Goal: Check status: Check status

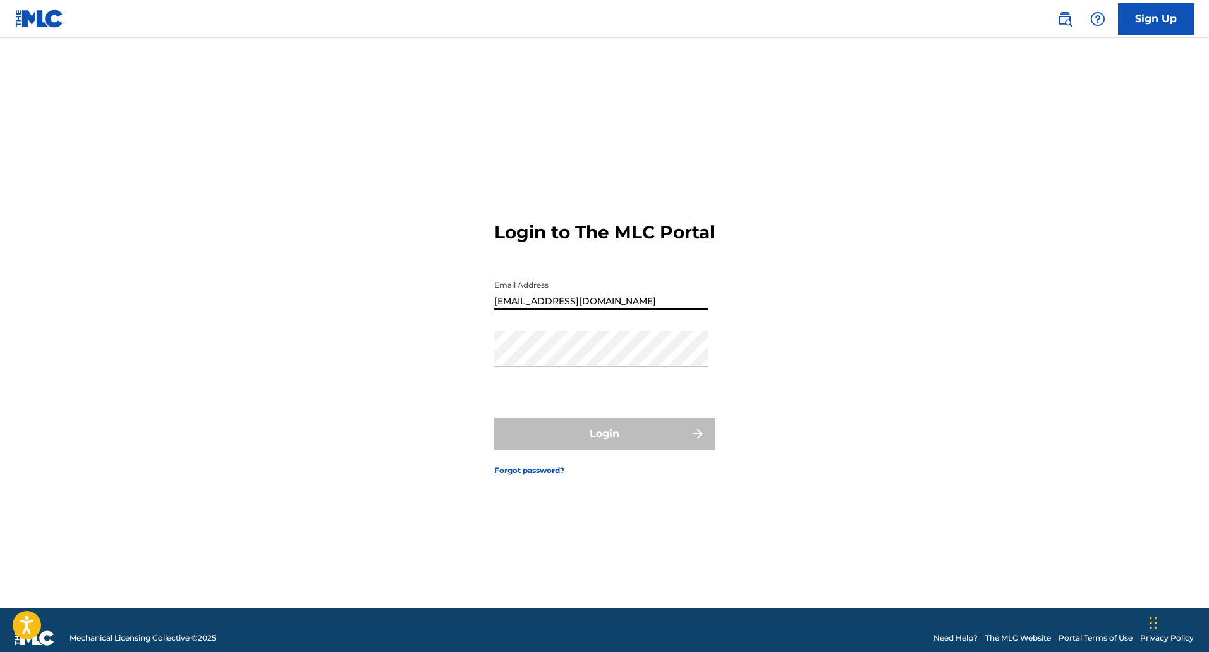
type input "[EMAIL_ADDRESS][DOMAIN_NAME]"
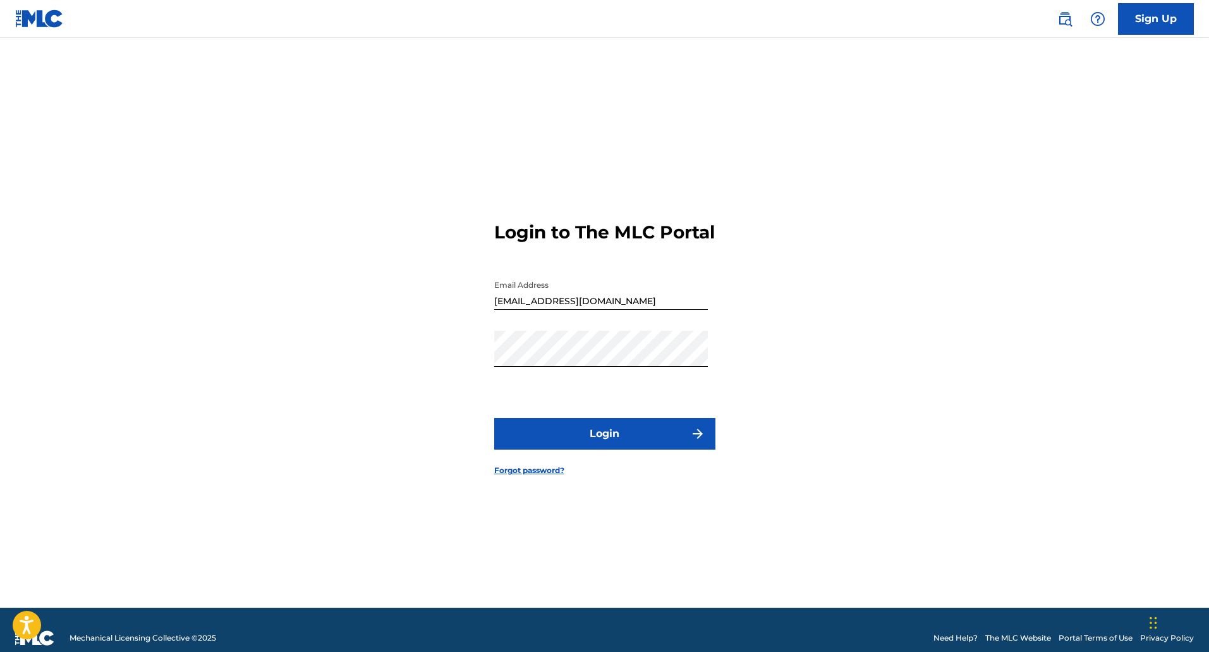
click at [606, 441] on button "Login" at bounding box center [604, 434] width 221 height 32
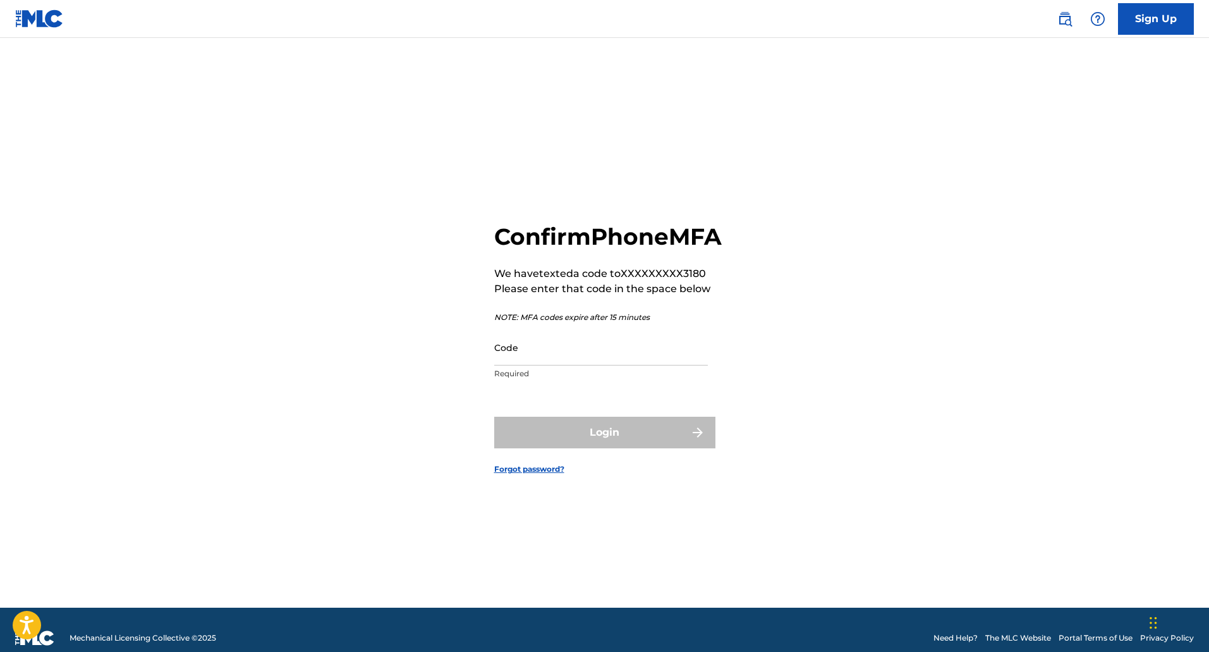
click at [606, 365] on input "Code" at bounding box center [601, 347] width 214 height 36
paste input "278416"
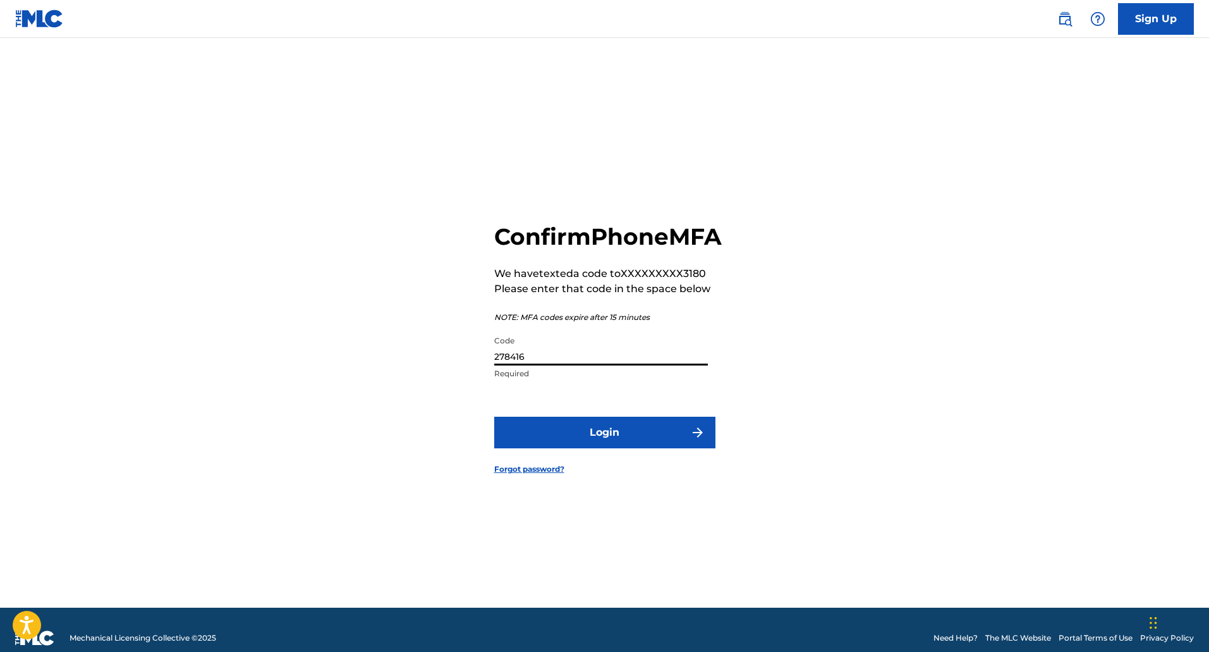
type input "278416"
click at [614, 432] on button "Login" at bounding box center [604, 433] width 221 height 32
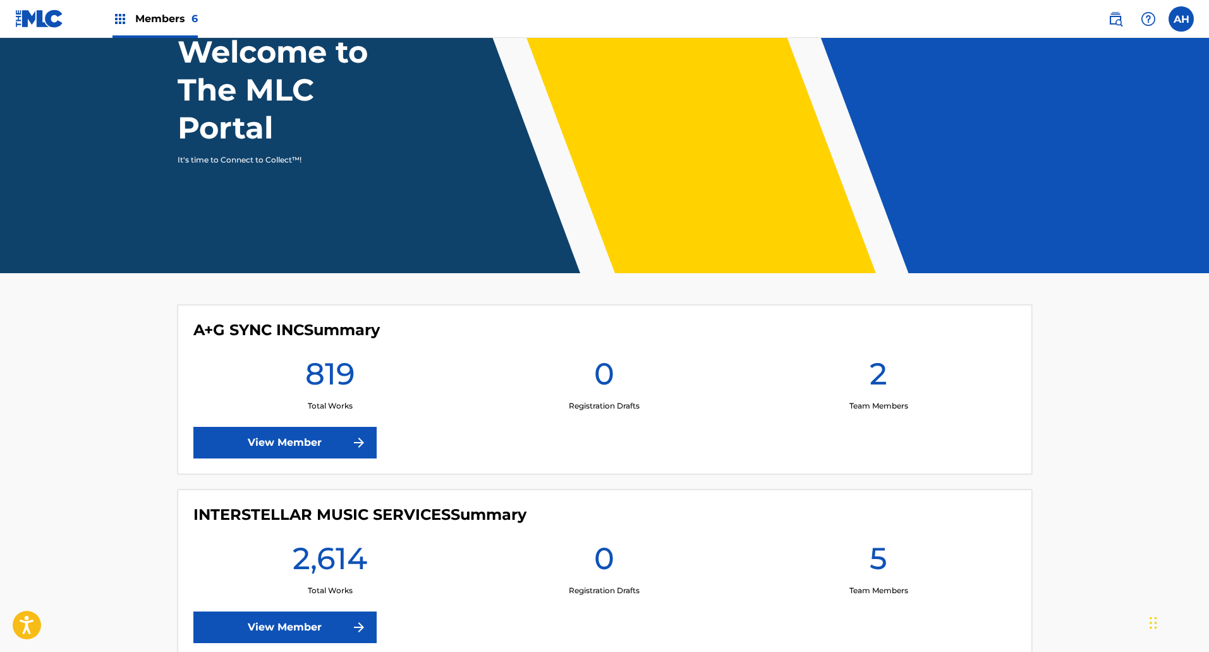
scroll to position [253, 0]
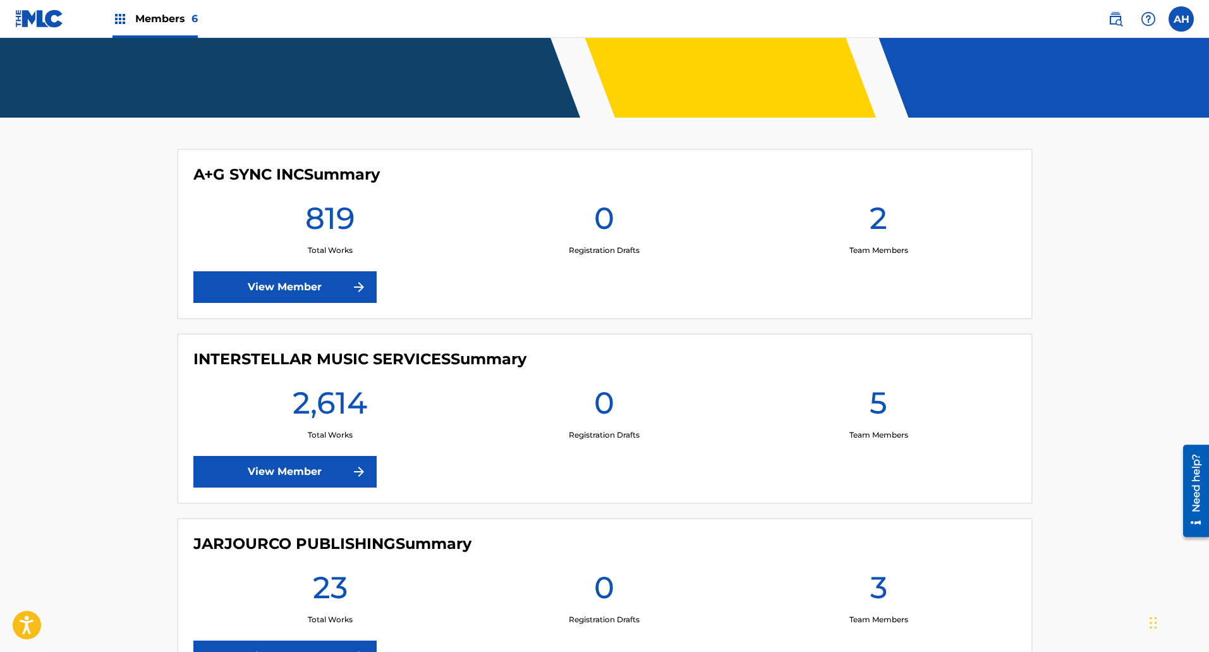
click at [326, 475] on link "View Member" at bounding box center [284, 472] width 183 height 32
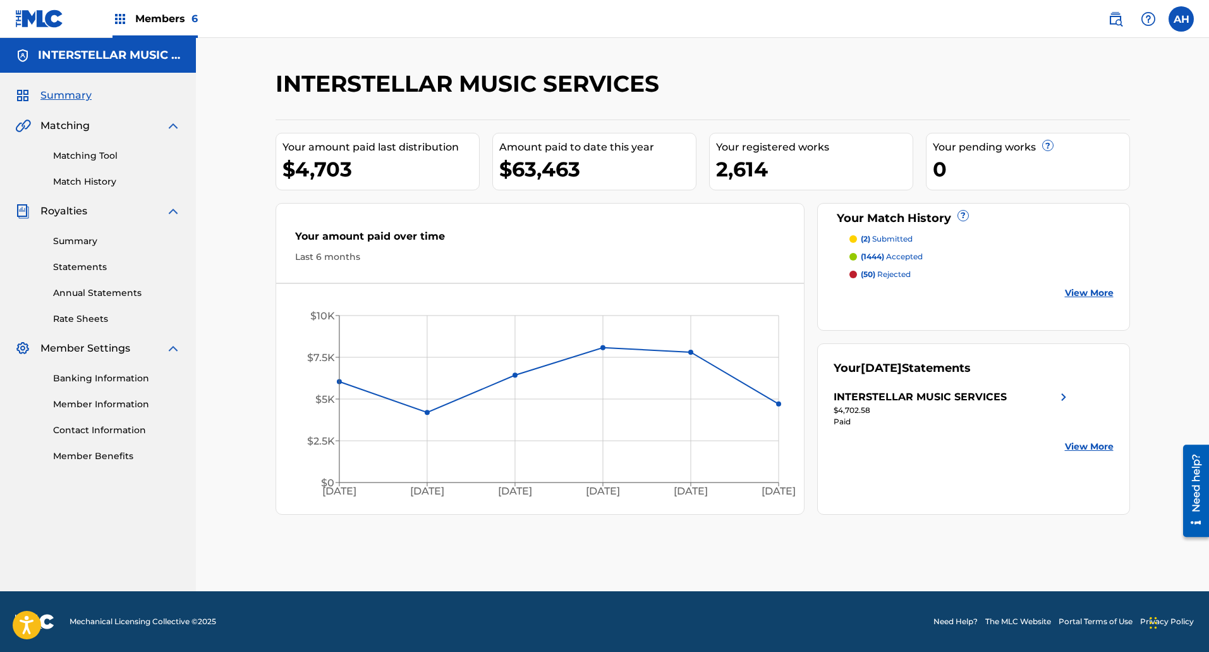
click at [1092, 293] on link "View More" at bounding box center [1089, 292] width 49 height 13
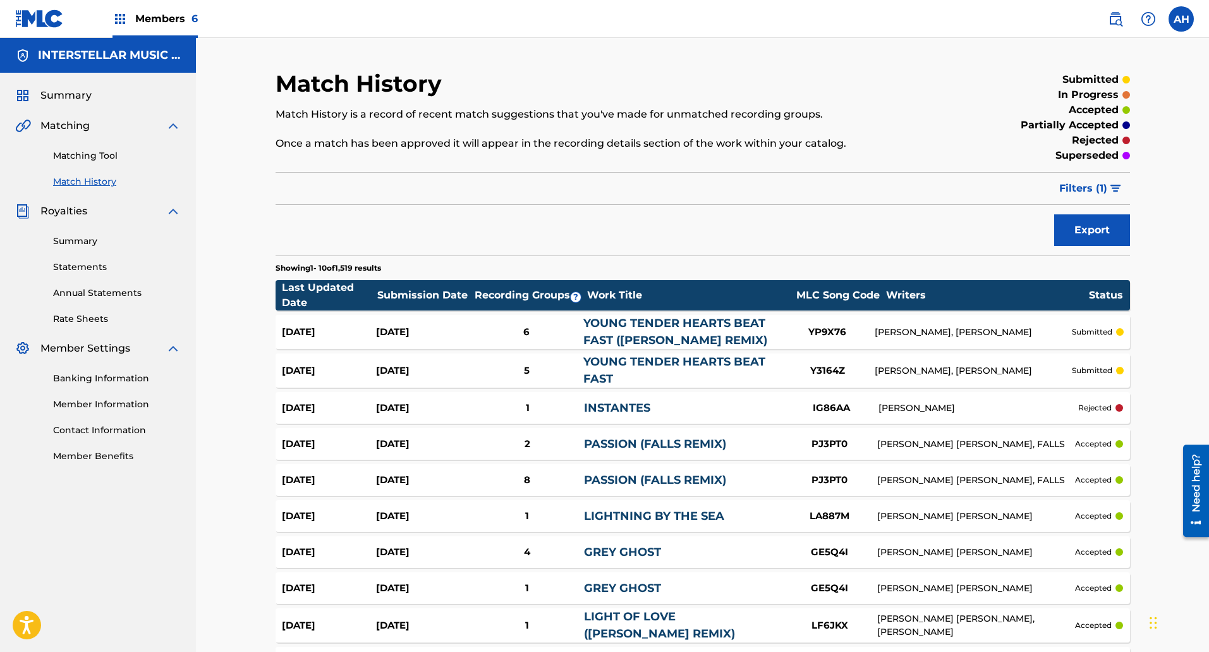
scroll to position [126, 0]
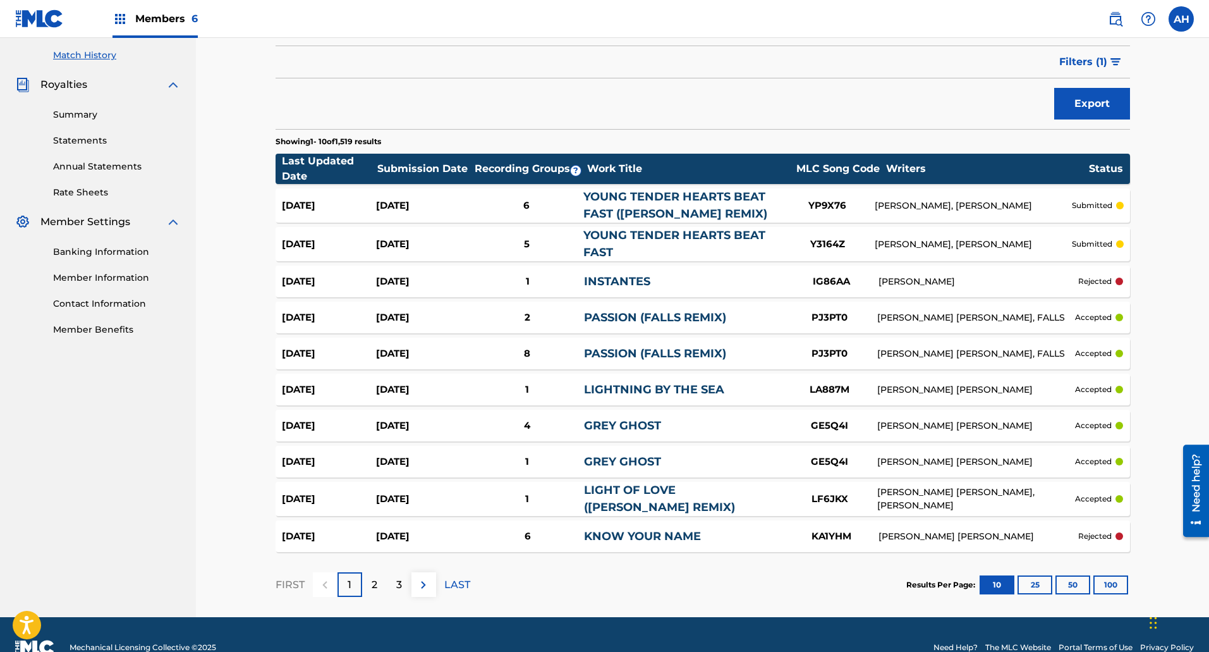
click at [382, 588] on div "2" at bounding box center [374, 584] width 25 height 25
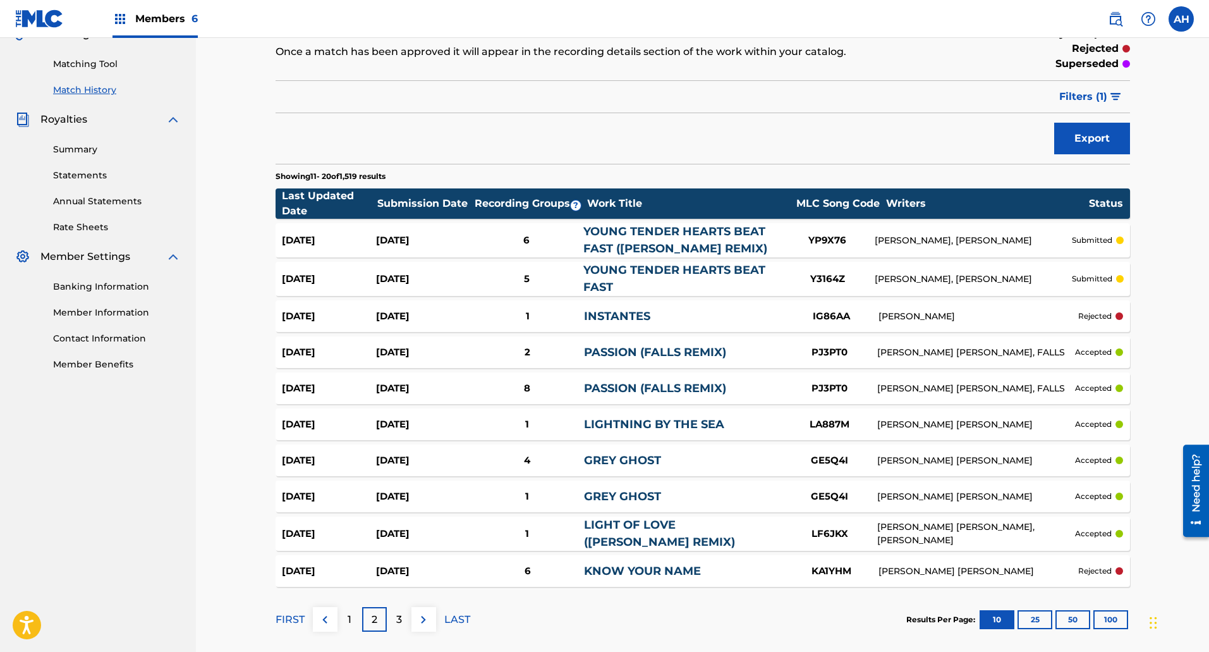
scroll to position [0, 0]
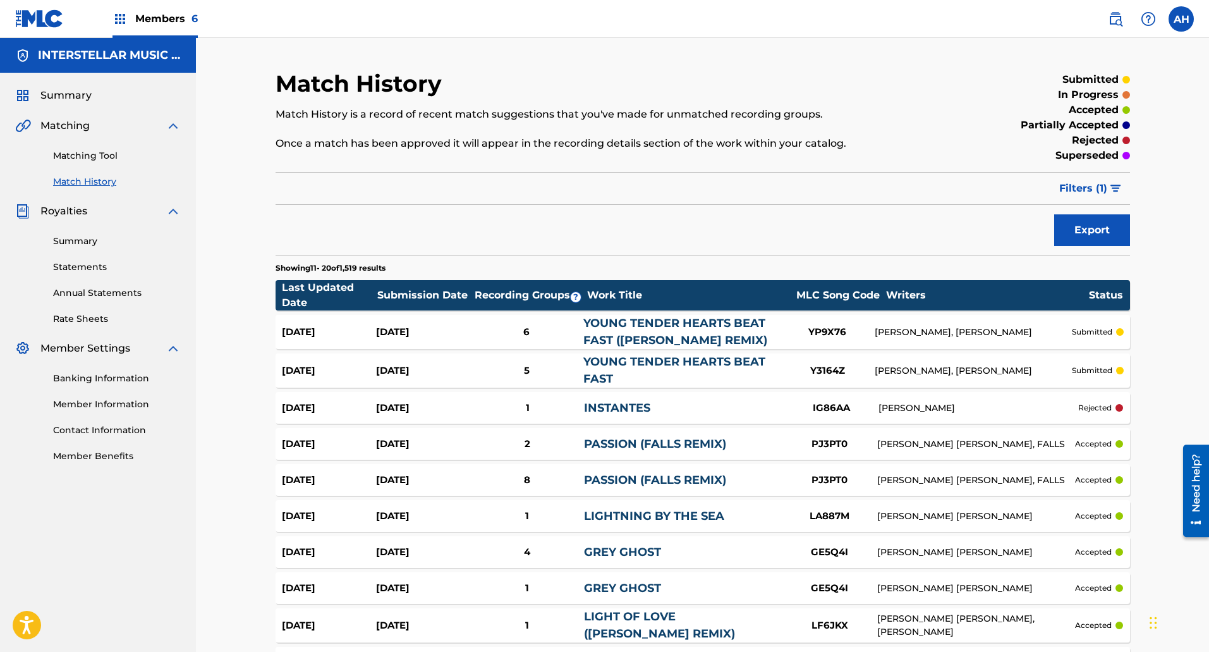
click at [71, 240] on link "Summary" at bounding box center [117, 241] width 128 height 13
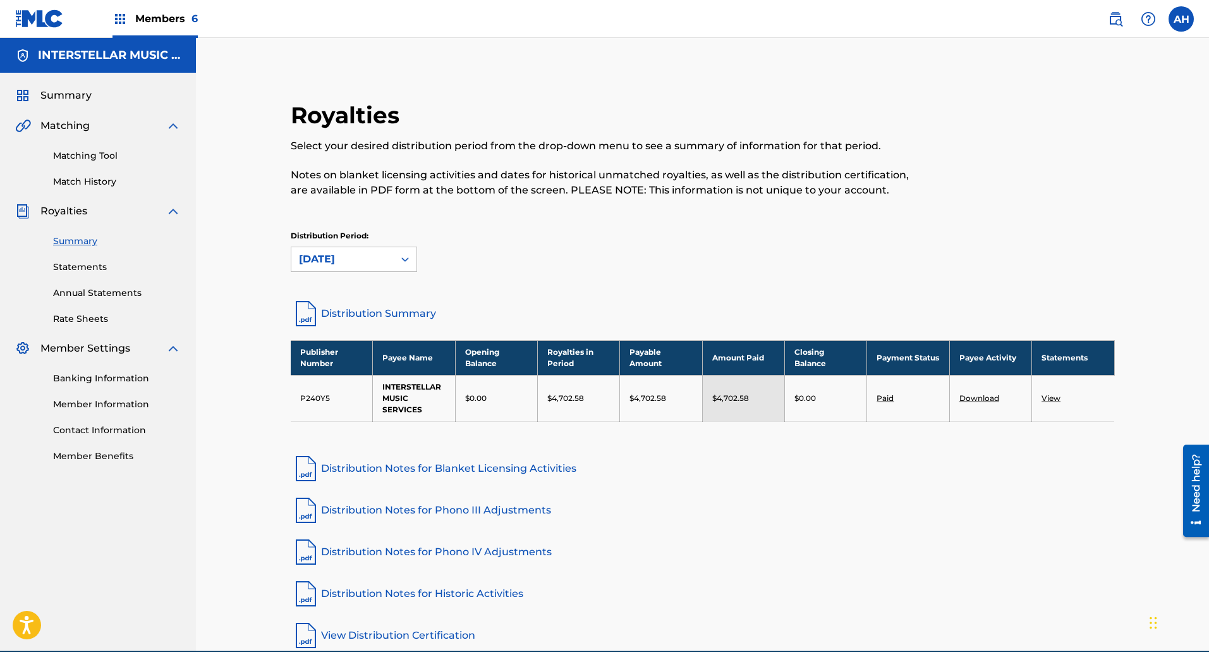
click at [92, 266] on link "Statements" at bounding box center [117, 266] width 128 height 13
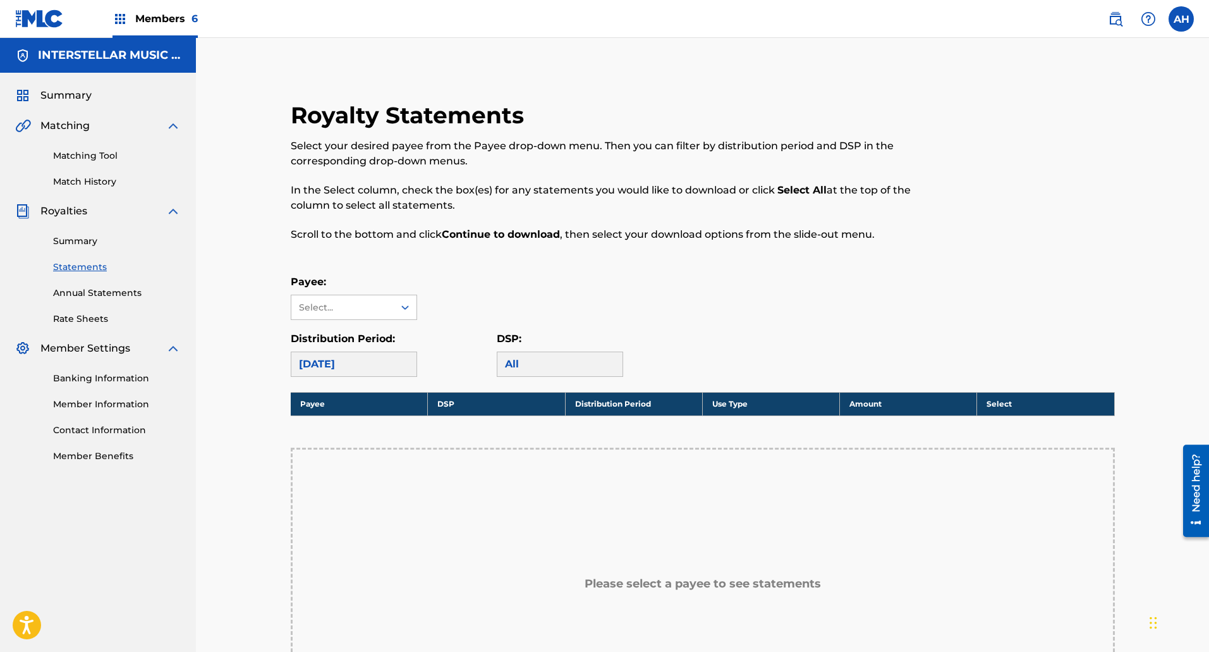
click at [76, 243] on link "Summary" at bounding box center [117, 241] width 128 height 13
